Goal: Information Seeking & Learning: Learn about a topic

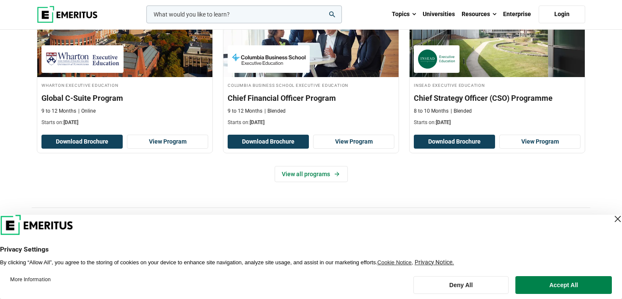
scroll to position [397, 0]
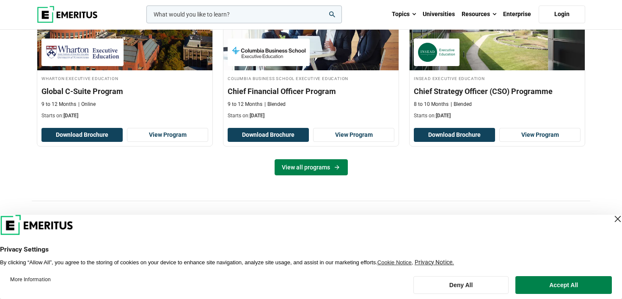
click at [326, 160] on link "View all programs" at bounding box center [311, 167] width 73 height 16
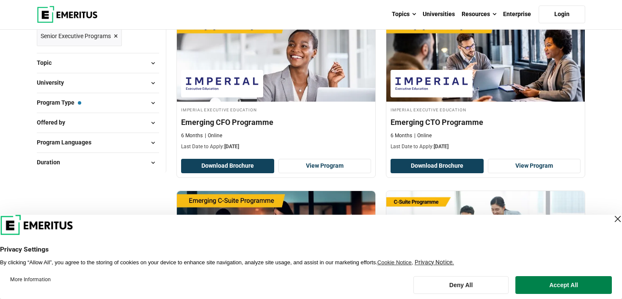
scroll to position [150, 0]
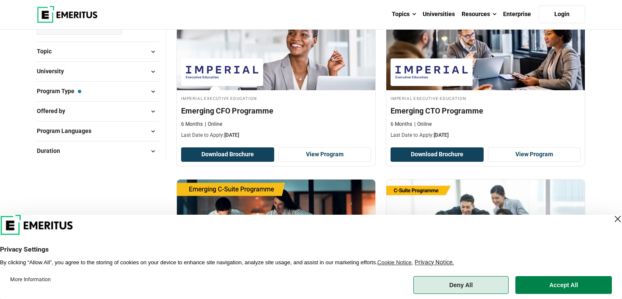
click at [468, 287] on button "Deny All" at bounding box center [461, 285] width 96 height 18
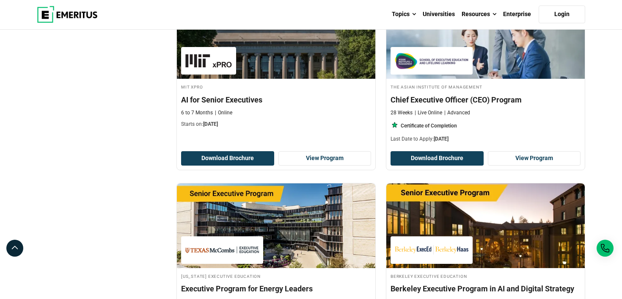
scroll to position [1047, 0]
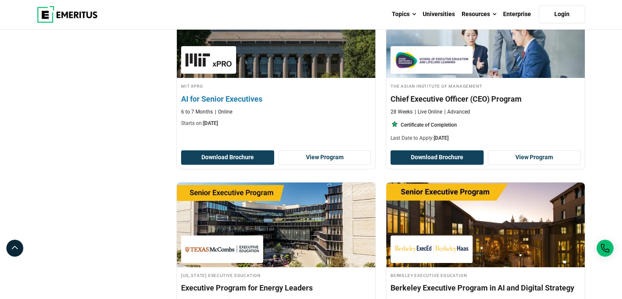
click at [237, 97] on h4 "AI for Senior Executives" at bounding box center [276, 99] width 190 height 11
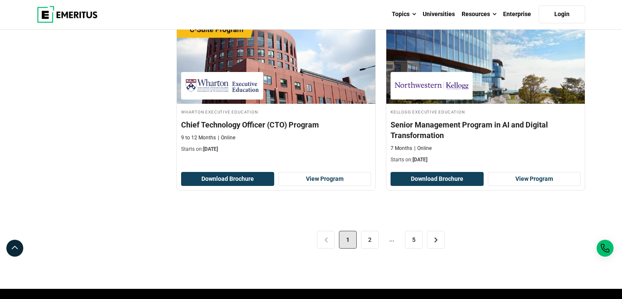
scroll to position [1743, 0]
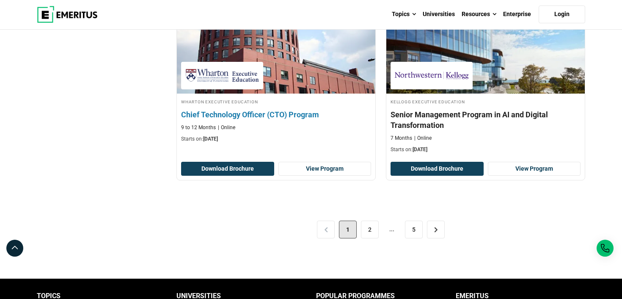
click at [295, 112] on h4 "Chief Technology Officer (CTO) Program" at bounding box center [276, 114] width 190 height 11
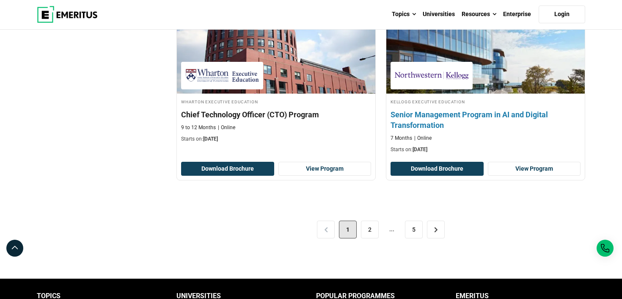
click at [513, 114] on h4 "Senior Management Program in AI and Digital Transformation" at bounding box center [486, 119] width 190 height 21
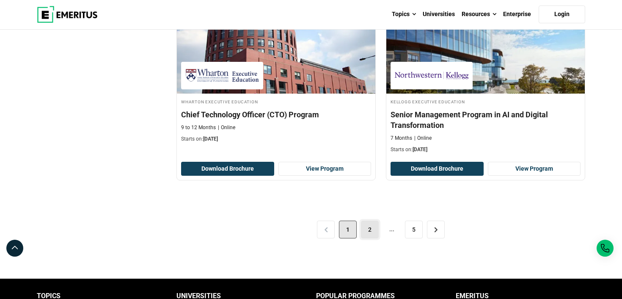
click at [377, 227] on link "2" at bounding box center [370, 229] width 18 height 18
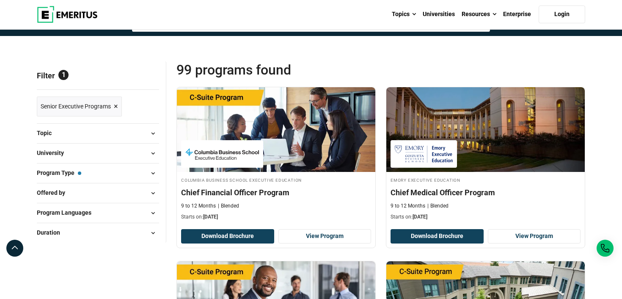
scroll to position [71, 0]
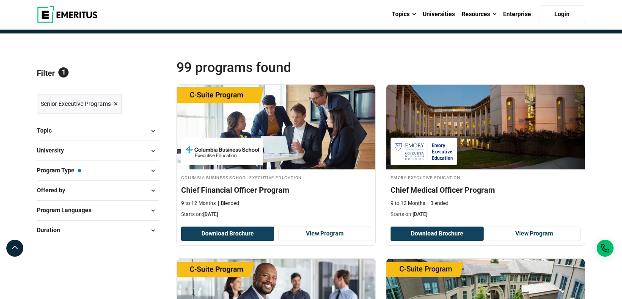
click at [154, 130] on span at bounding box center [152, 130] width 13 height 13
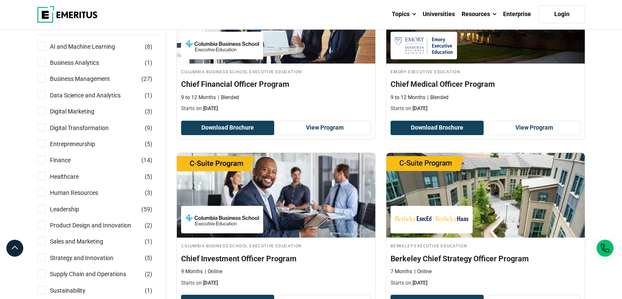
scroll to position [178, 0]
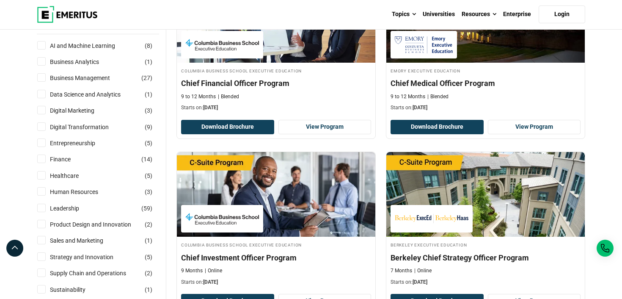
click at [45, 47] on input "AI and Machine Learning ( 8 )" at bounding box center [41, 45] width 8 height 8
checkbox input "true"
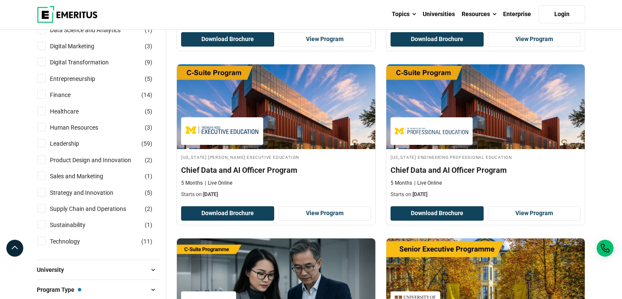
scroll to position [267, 0]
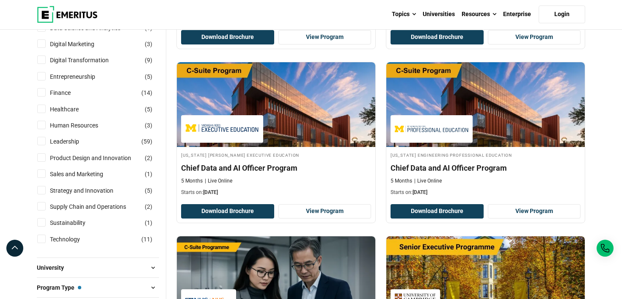
click at [45, 240] on input "Technology ( 11 )" at bounding box center [41, 238] width 8 height 8
checkbox input "true"
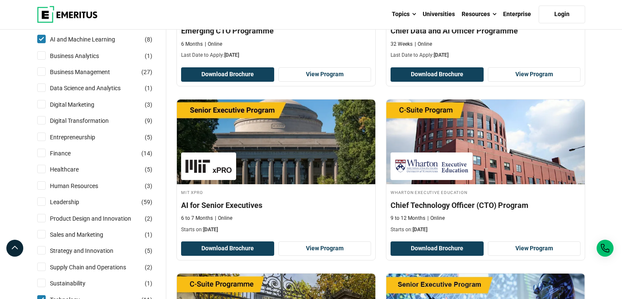
scroll to position [248, 0]
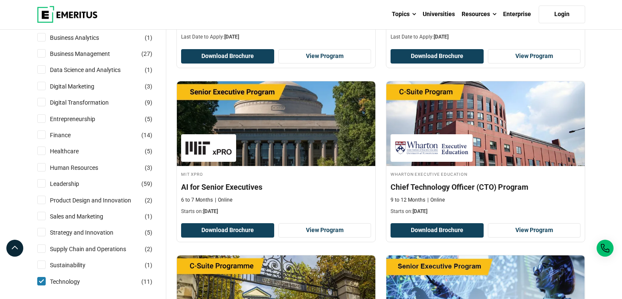
click at [43, 105] on input "Digital Transformation ( 9 )" at bounding box center [41, 102] width 8 height 8
checkbox input "true"
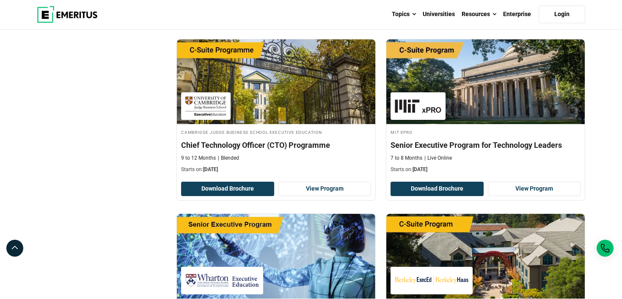
scroll to position [650, 0]
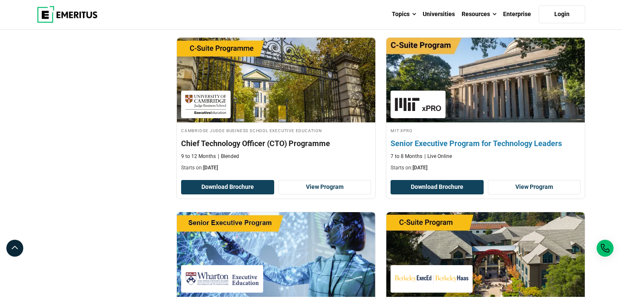
click at [483, 143] on h4 "Senior Executive Program for Technology Leaders" at bounding box center [486, 143] width 190 height 11
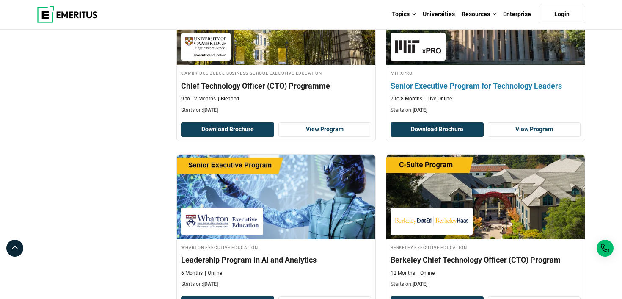
scroll to position [708, 0]
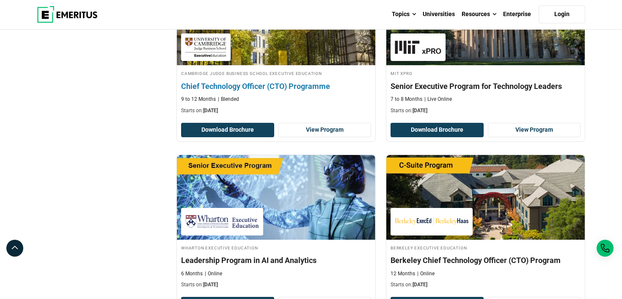
click at [308, 88] on h4 "Chief Technology Officer (CTO) Programme" at bounding box center [276, 86] width 190 height 11
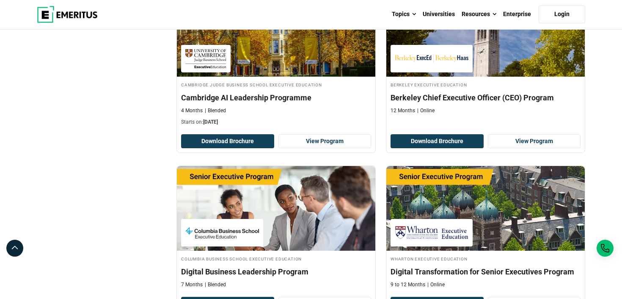
scroll to position [1388, 0]
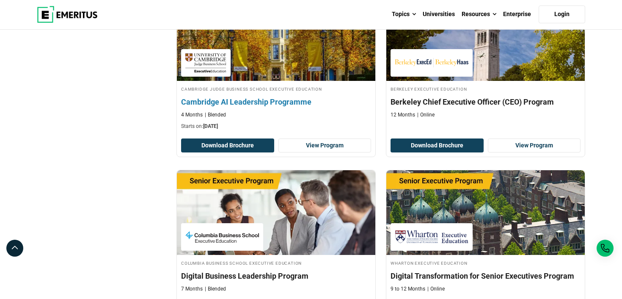
click at [294, 102] on h4 "Cambridge AI Leadership Programme" at bounding box center [276, 101] width 190 height 11
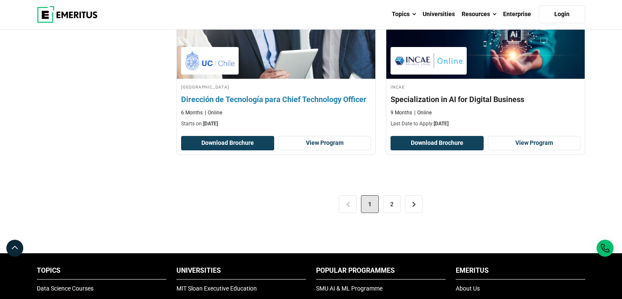
scroll to position [1735, 0]
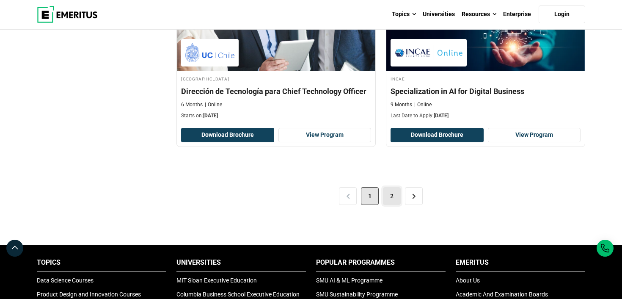
click at [392, 198] on link "2" at bounding box center [392, 196] width 18 height 18
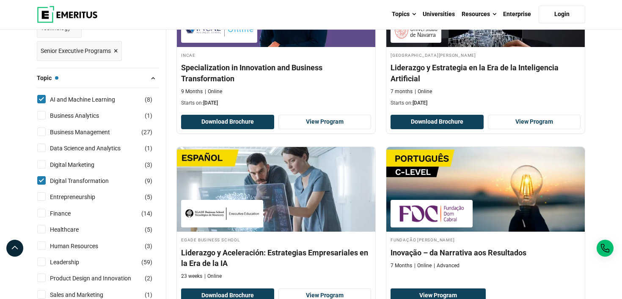
scroll to position [261, 0]
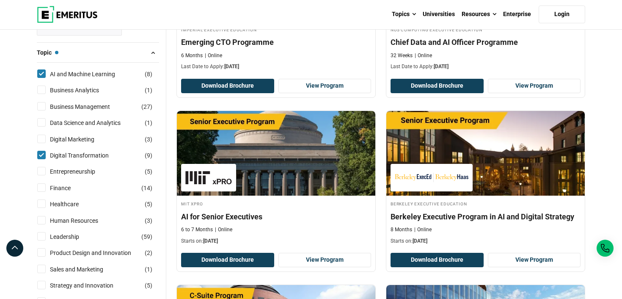
scroll to position [222, 0]
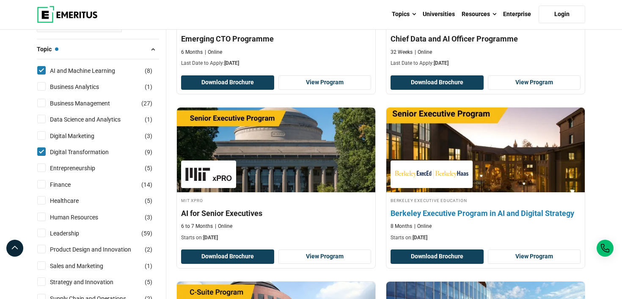
click at [463, 216] on h4 "Berkeley Executive Program in AI and Digital Strategy" at bounding box center [486, 213] width 190 height 11
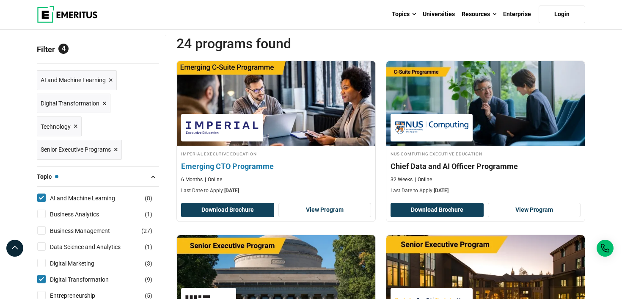
scroll to position [100, 0]
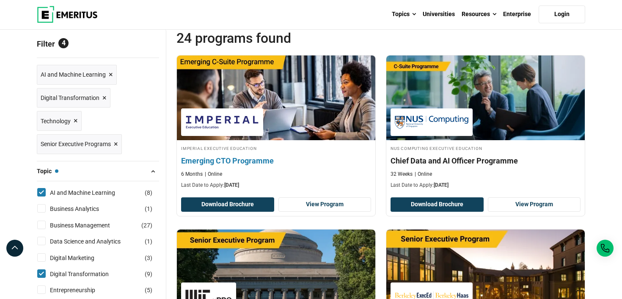
click at [254, 164] on h4 "Emerging CTO Programme" at bounding box center [276, 160] width 190 height 11
